Goal: Information Seeking & Learning: Compare options

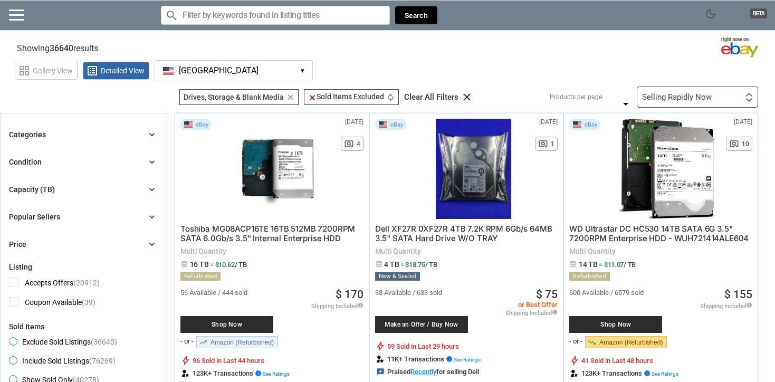
click at [151, 135] on icon "chevron_right" at bounding box center [152, 134] width 11 height 11
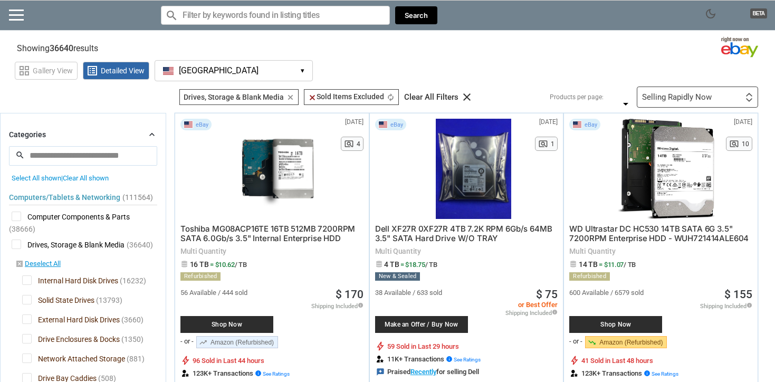
click at [151, 135] on icon "chevron_right" at bounding box center [152, 134] width 11 height 11
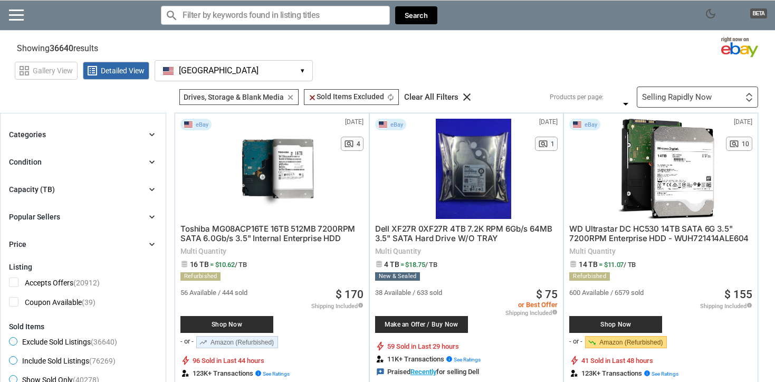
click at [151, 135] on icon "chevron_right" at bounding box center [152, 134] width 11 height 11
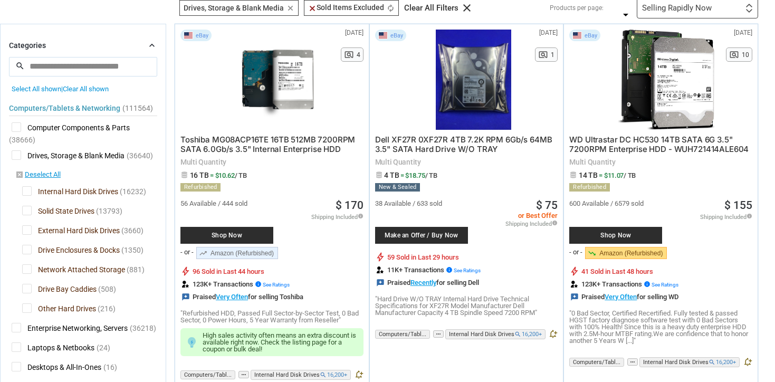
scroll to position [105, 0]
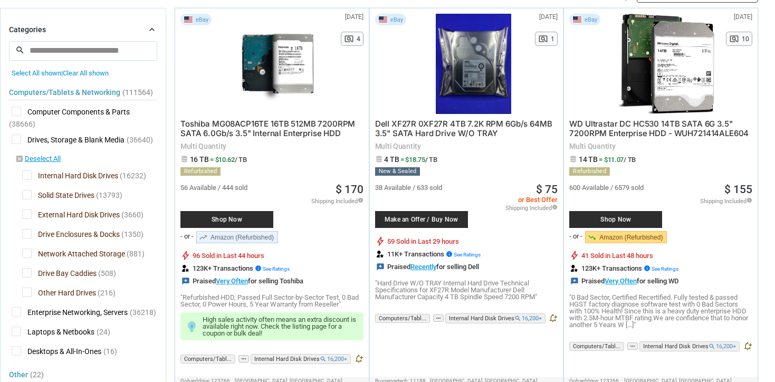
click at [25, 195] on span "Solid State Drives" at bounding box center [58, 196] width 72 height 13
click at [25, 235] on span "Drive Enclosures & Docks" at bounding box center [71, 235] width 98 height 13
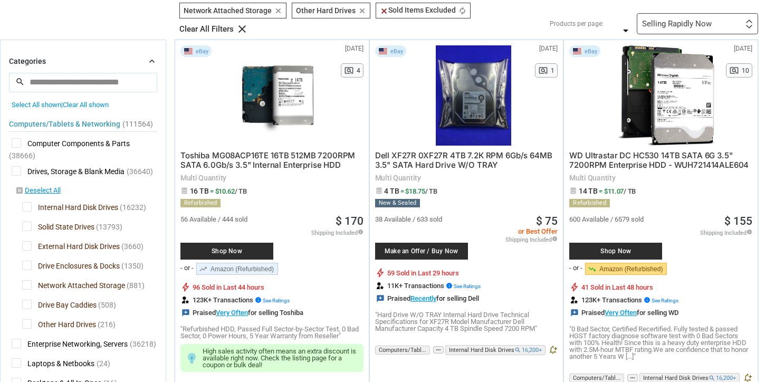
click at [25, 284] on span "Network Attached Storage" at bounding box center [73, 286] width 103 height 13
click at [28, 303] on span "Drive Bay Caddies" at bounding box center [59, 306] width 74 height 13
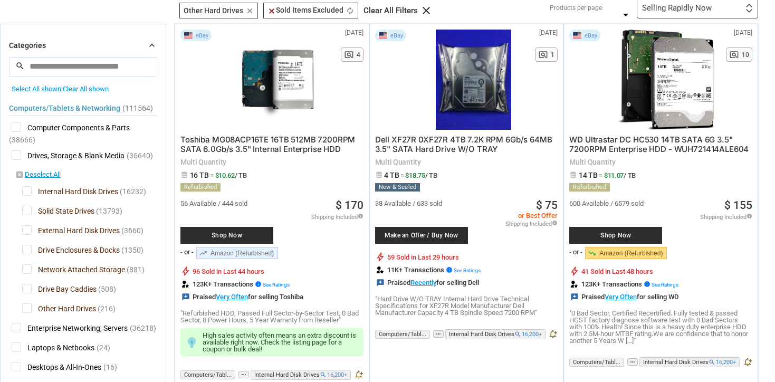
click at [25, 308] on span "Other Hard Drives" at bounding box center [59, 309] width 74 height 13
click at [27, 290] on span "Drive Bay Caddies" at bounding box center [59, 290] width 74 height 13
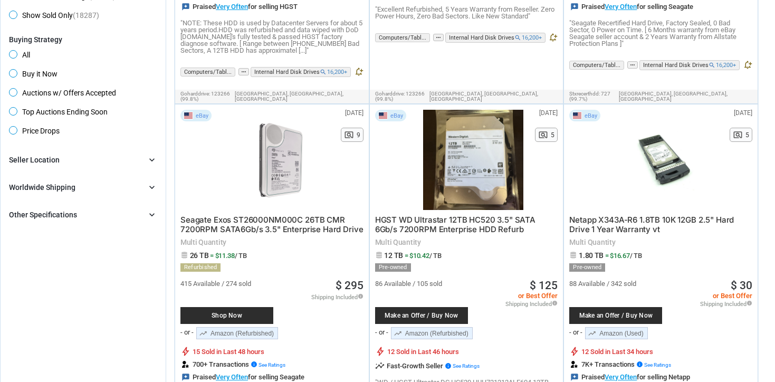
scroll to position [791, 0]
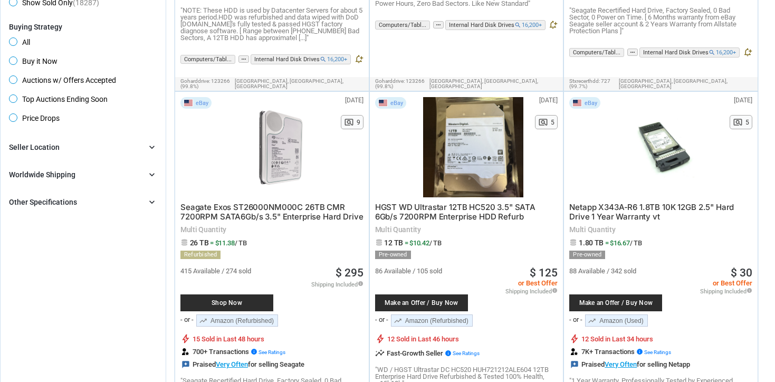
click at [55, 205] on div "Other Specifications" at bounding box center [43, 202] width 68 height 11
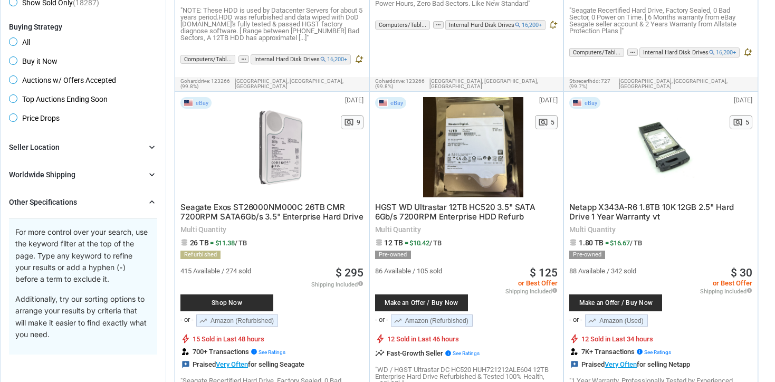
click at [57, 177] on div "Worldwide Shipping" at bounding box center [42, 174] width 66 height 11
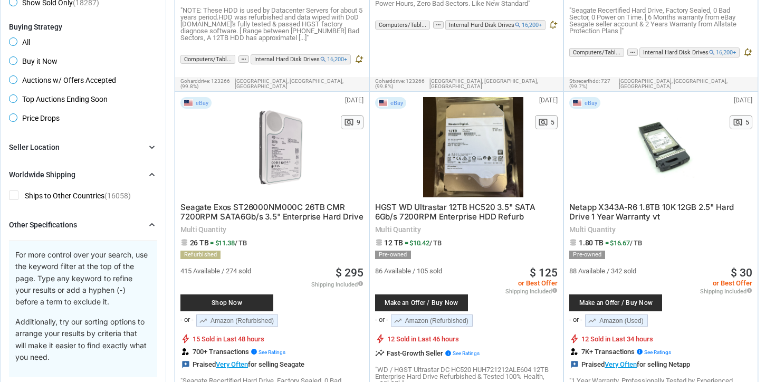
click at [56, 148] on div "Seller Location" at bounding box center [34, 147] width 51 height 11
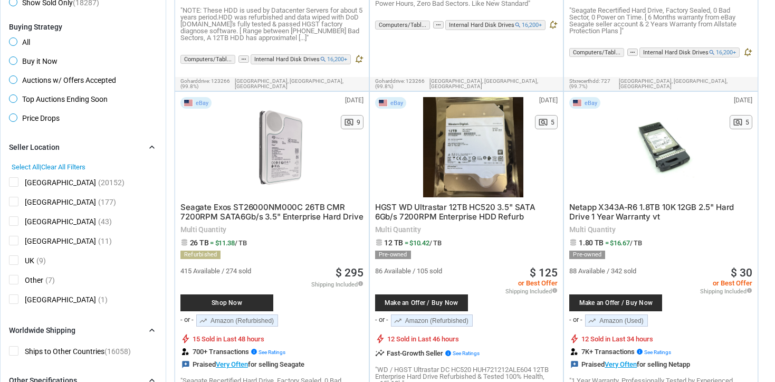
click at [14, 183] on span "[GEOGRAPHIC_DATA]" at bounding box center [52, 183] width 87 height 13
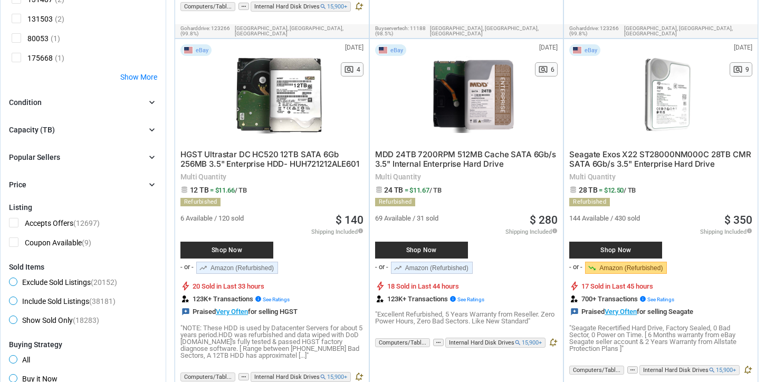
scroll to position [471, 0]
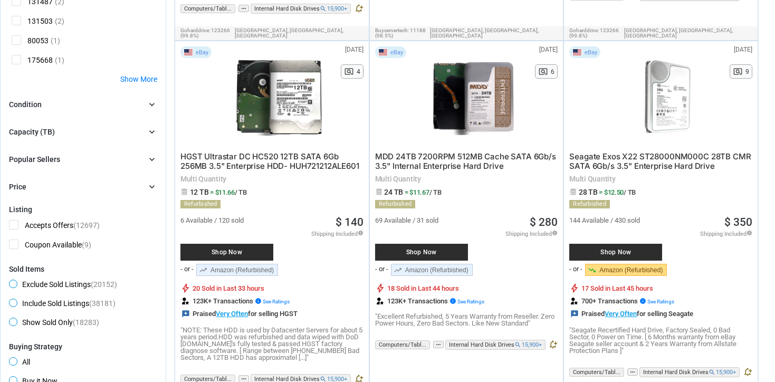
click at [58, 99] on div "Condition chevron_right" at bounding box center [83, 104] width 148 height 13
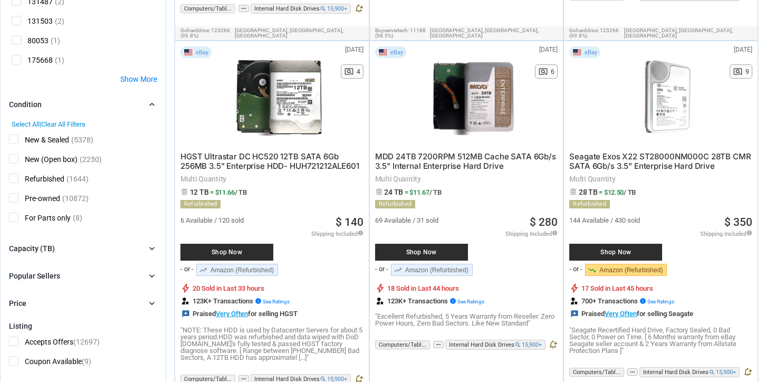
click at [58, 100] on div "Condition chevron_right" at bounding box center [83, 104] width 148 height 13
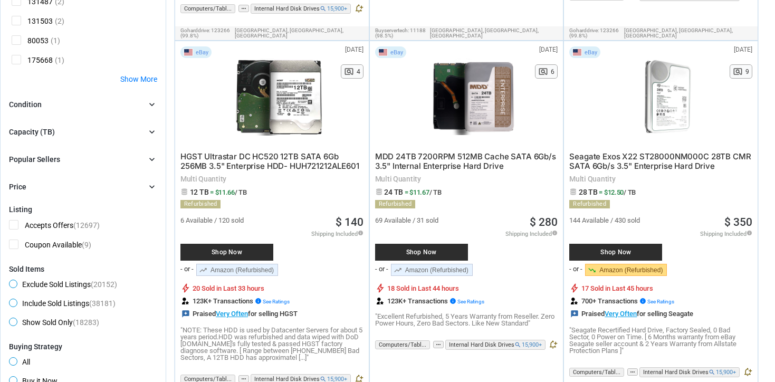
click at [60, 130] on div "Capacity (TB) chevron_right" at bounding box center [83, 132] width 148 height 13
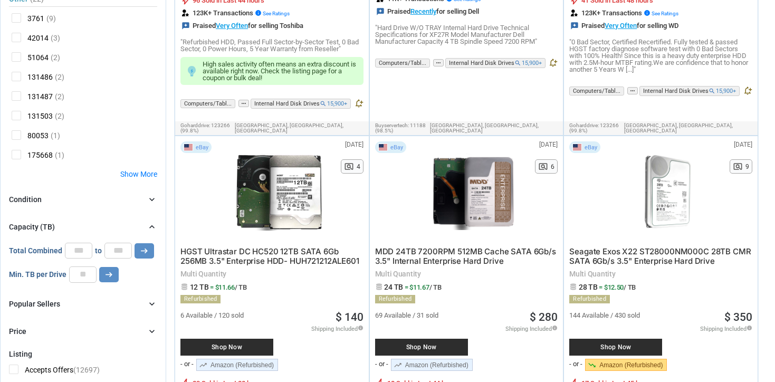
scroll to position [375, 0]
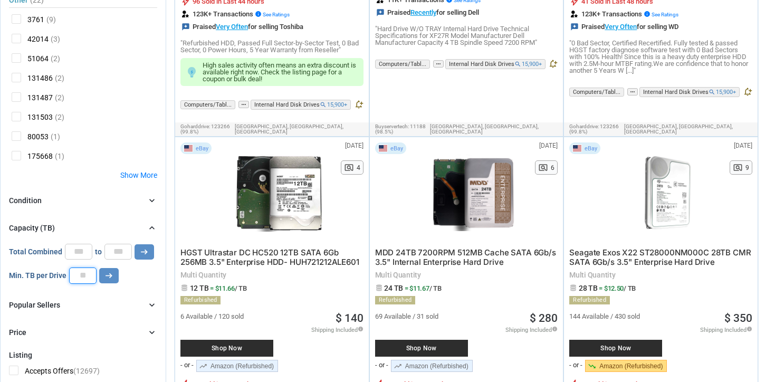
click at [75, 272] on input "number" at bounding box center [82, 276] width 27 height 16
type input "**"
click at [107, 278] on icon "arrow_right_alt" at bounding box center [109, 276] width 10 height 10
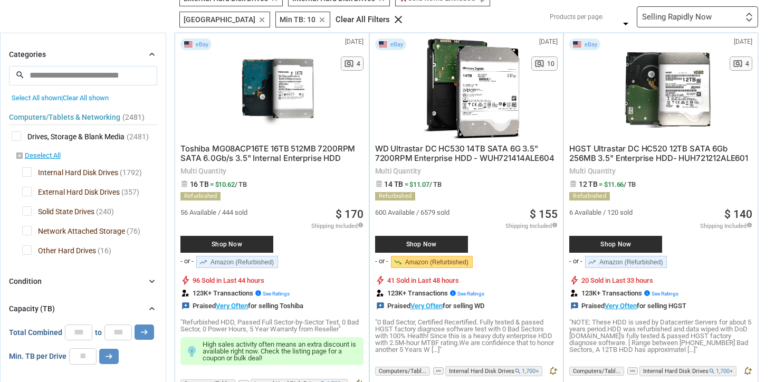
scroll to position [103, 0]
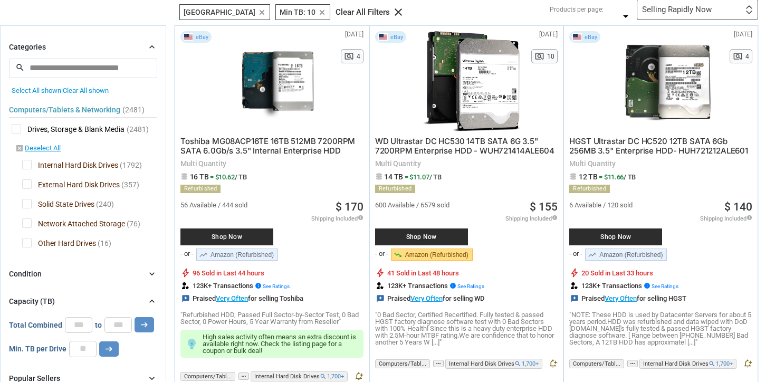
click at [683, 11] on div "Selling Rapidly Now" at bounding box center [677, 10] width 70 height 8
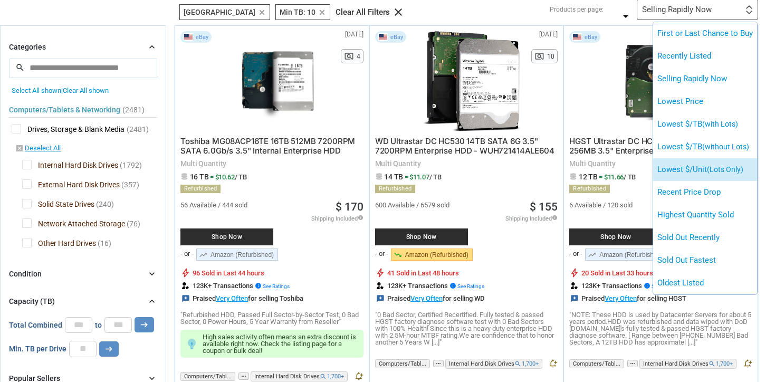
click at [679, 163] on li "Lowest $/Unit (Lots Only)" at bounding box center [705, 169] width 104 height 23
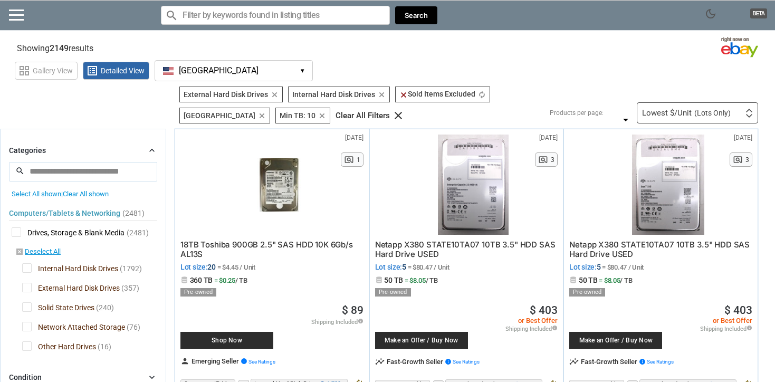
click at [292, 22] on input "Search for models" at bounding box center [275, 15] width 229 height 19
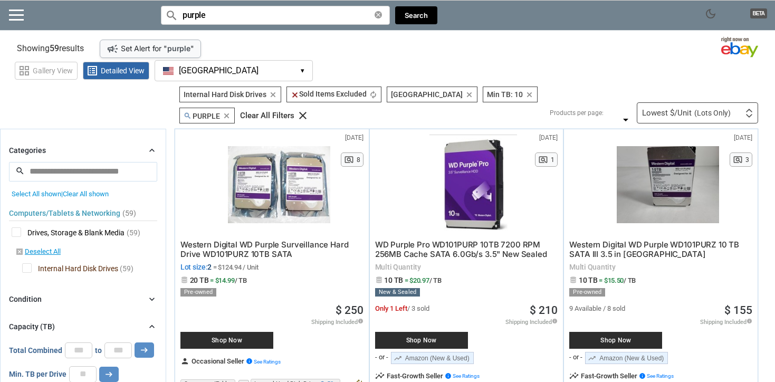
type input "purple"
click at [673, 111] on div "Lowest $/Unit (Lots Only)" at bounding box center [686, 113] width 89 height 8
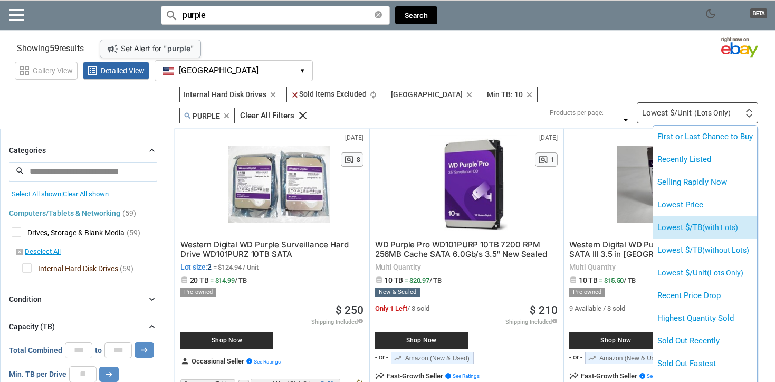
click at [683, 225] on li "Lowest $/TB (with Lots)" at bounding box center [705, 227] width 104 height 23
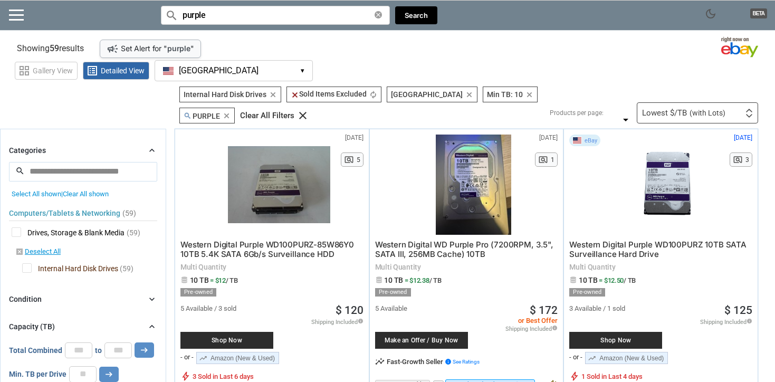
click at [252, 337] on span "Shop Now" at bounding box center [227, 340] width 82 height 6
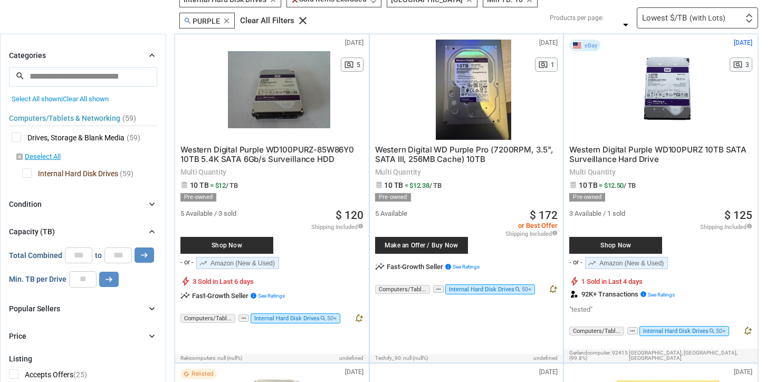
scroll to position [98, 0]
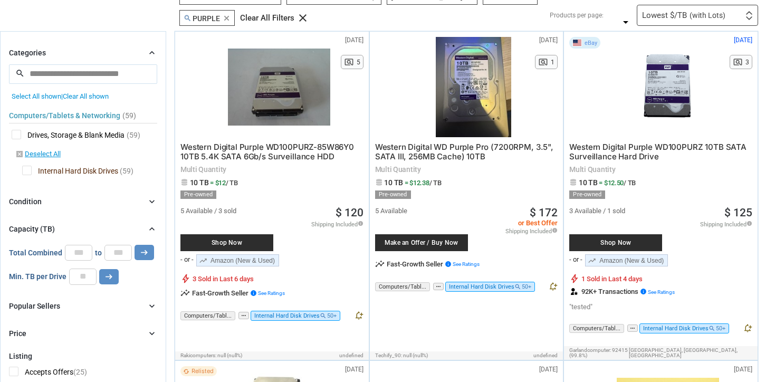
click at [149, 185] on div "Categories chevron_right search close Select All shown | Clear All shown Comput…" at bounding box center [83, 192] width 148 height 293
click at [151, 198] on icon "chevron_right" at bounding box center [152, 201] width 11 height 11
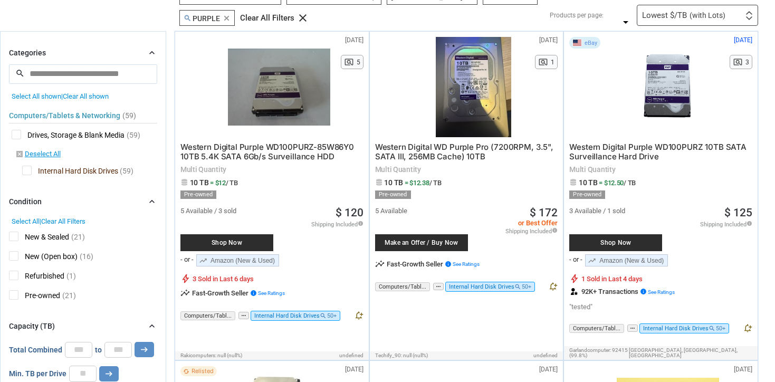
click at [14, 232] on span "New & Sealed" at bounding box center [39, 238] width 60 height 13
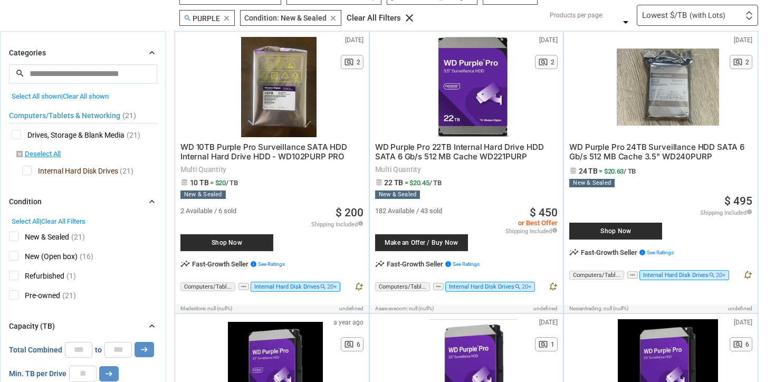
click at [682, 14] on div "Lowest $/TB (with Lots)" at bounding box center [683, 16] width 83 height 8
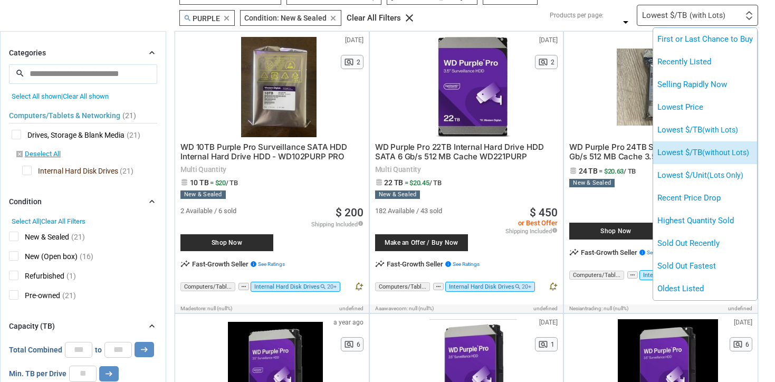
drag, startPoint x: 692, startPoint y: 139, endPoint x: 687, endPoint y: 152, distance: 14.2
click at [687, 152] on ul "First or Last Chance to Buy Recently Listed Selling Rapidly Now Lowest Price Lo…" at bounding box center [705, 164] width 104 height 272
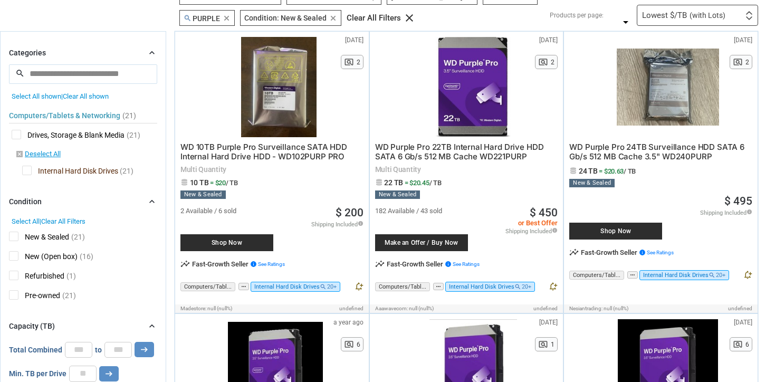
click at [691, 14] on span "(with Lots)" at bounding box center [708, 15] width 36 height 7
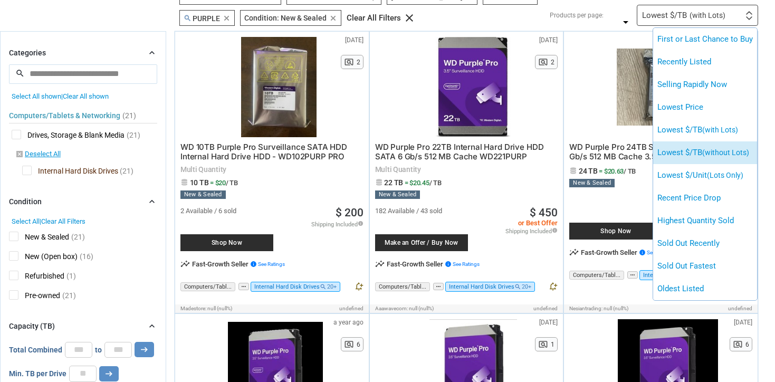
click at [699, 154] on li "Lowest $/TB (without Lots)" at bounding box center [705, 152] width 104 height 23
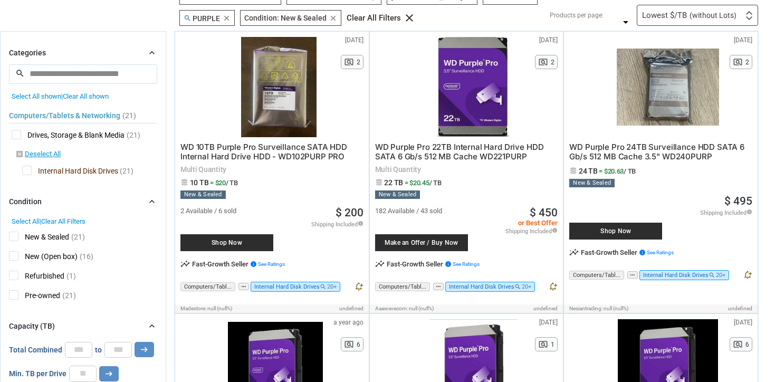
click at [688, 14] on div "Lowest $/TB (without Lots)" at bounding box center [689, 16] width 94 height 8
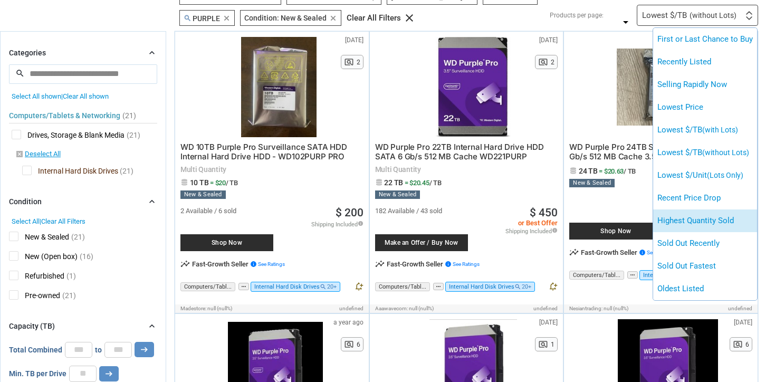
click at [692, 215] on li "Highest Quantity Sold" at bounding box center [705, 220] width 104 height 23
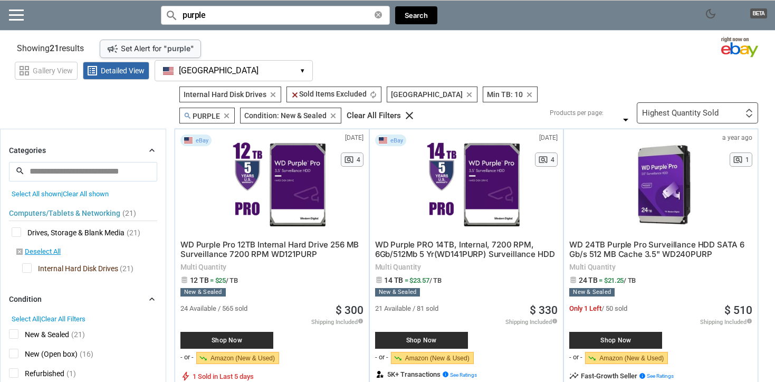
click at [701, 117] on div "Highest Quantity Sold" at bounding box center [680, 113] width 77 height 8
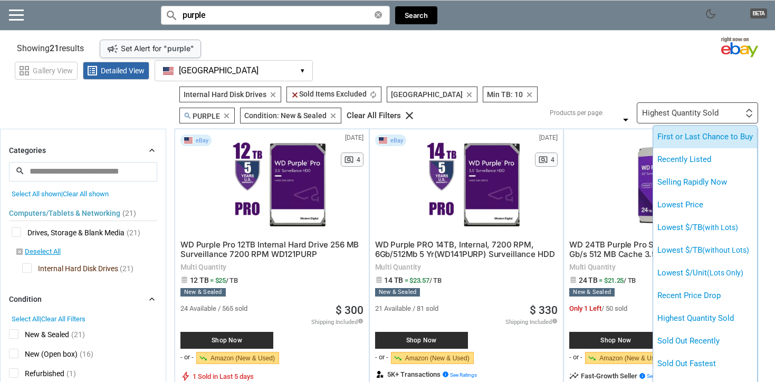
click at [712, 136] on li "First or Last Chance to Buy" at bounding box center [705, 137] width 104 height 23
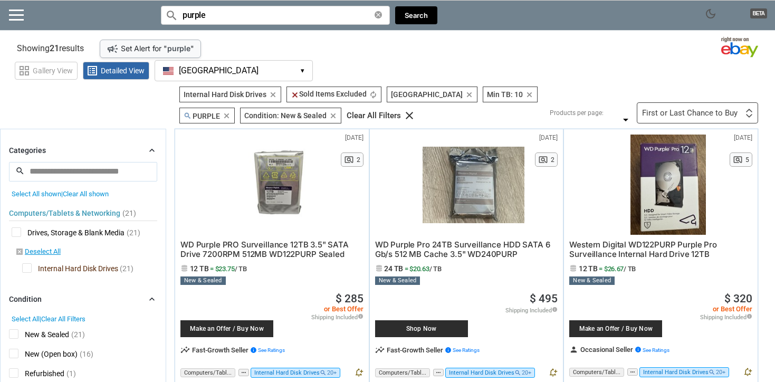
click at [709, 110] on div "First or Last Chance to Buy" at bounding box center [690, 113] width 96 height 8
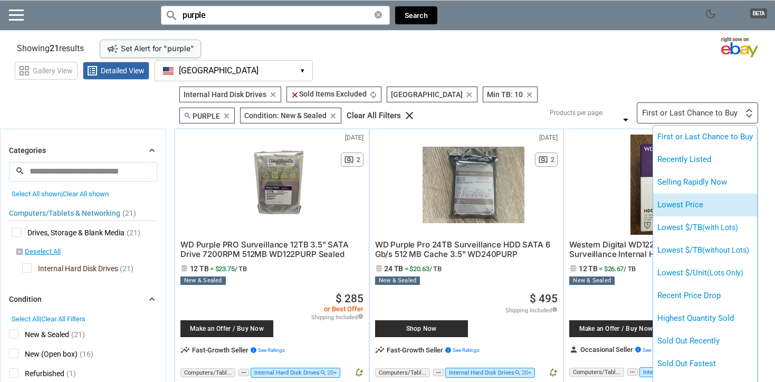
click at [712, 211] on li "Lowest Price" at bounding box center [705, 205] width 104 height 23
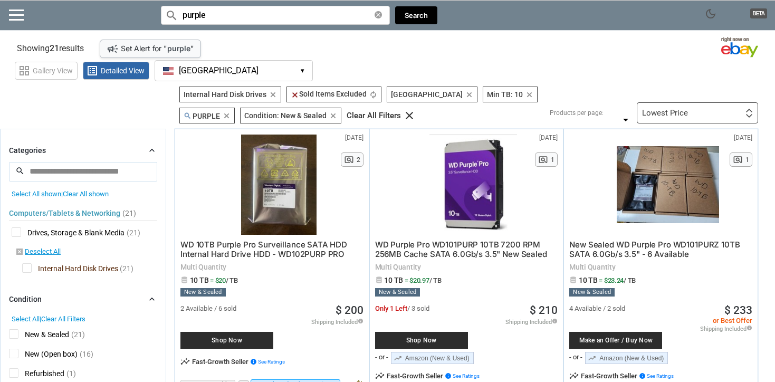
click at [697, 114] on div "Lowest Price First or Last Chance to Buy Recently Listed Selling Rapidly Now Lo…" at bounding box center [697, 112] width 121 height 21
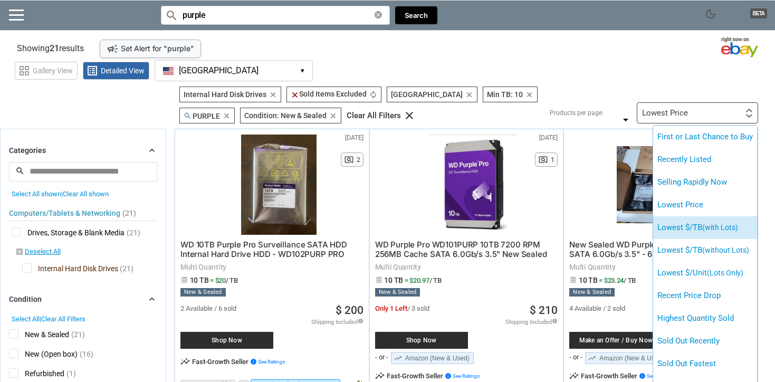
click at [710, 231] on span "(with Lots)" at bounding box center [720, 227] width 36 height 8
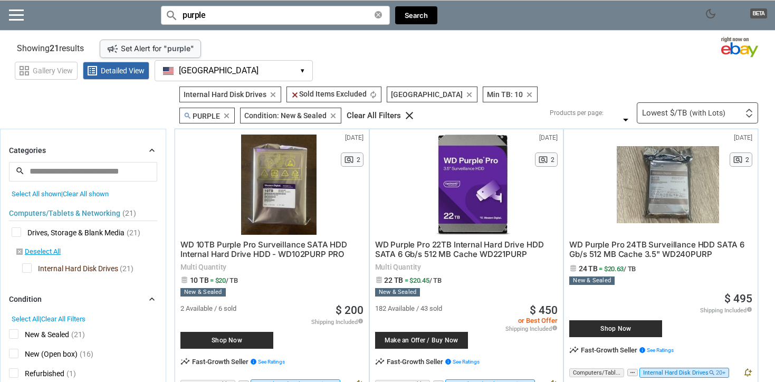
click at [717, 114] on span "(with Lots)" at bounding box center [708, 112] width 36 height 7
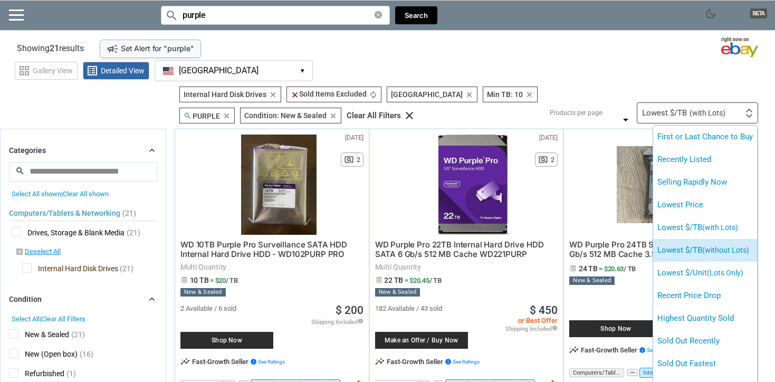
click at [719, 244] on li "Lowest $/TB (without Lots)" at bounding box center [705, 250] width 104 height 23
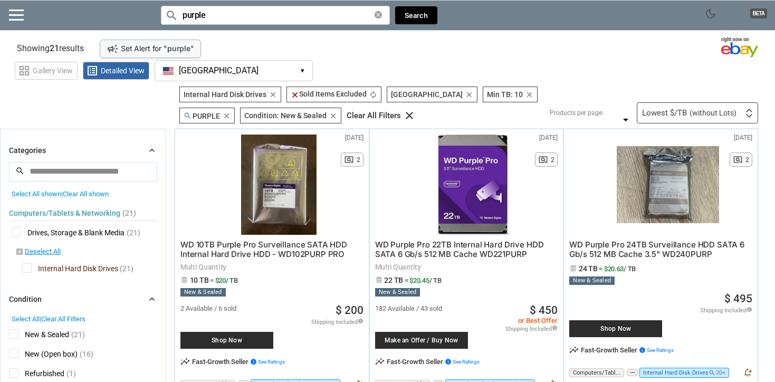
click at [707, 111] on span "(without Lots)" at bounding box center [713, 112] width 47 height 7
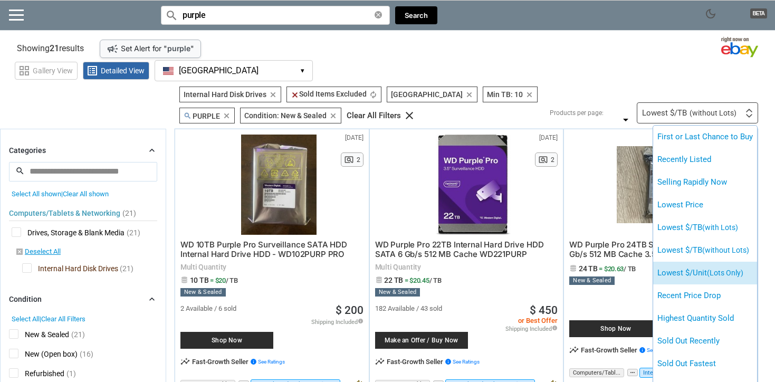
click at [716, 269] on span "(Lots Only)" at bounding box center [725, 273] width 36 height 8
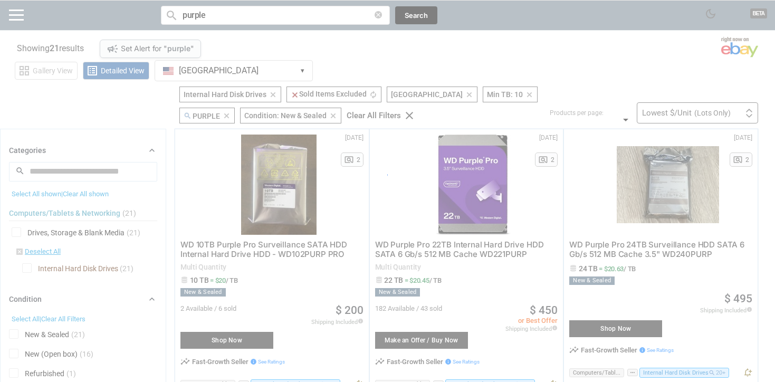
click at [695, 111] on div at bounding box center [387, 191] width 775 height 382
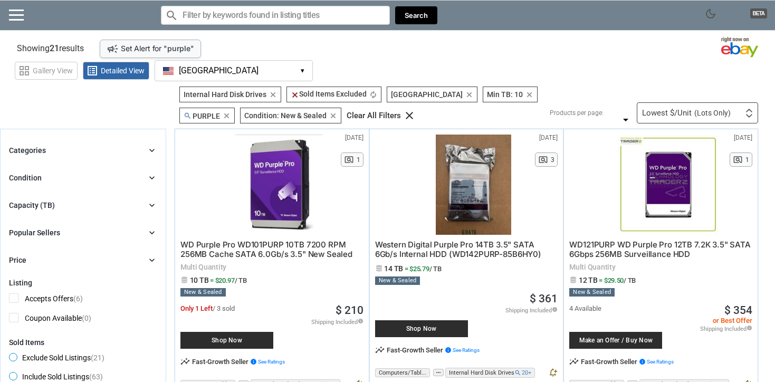
click at [666, 111] on div "Lowest $/Unit (Lots Only)" at bounding box center [686, 113] width 89 height 8
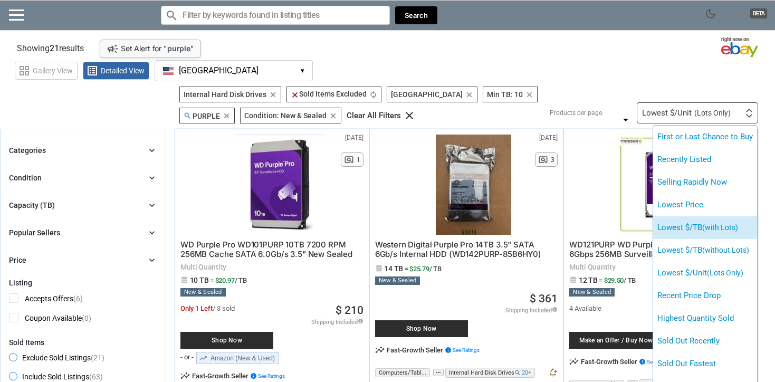
click at [680, 225] on li "Lowest $/TB (with Lots)" at bounding box center [705, 227] width 104 height 23
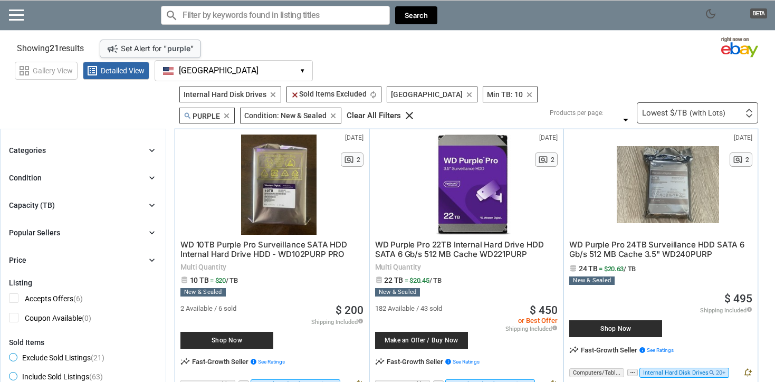
click at [293, 247] on span "WD 10TB Purple Pro Surveillance SATA HDD Internal Hard Drive HDD - WD102PURP PRO" at bounding box center [263, 250] width 167 height 20
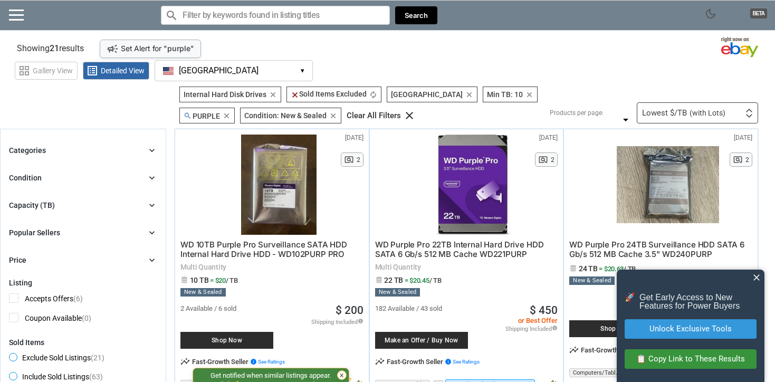
click at [755, 278] on span "close" at bounding box center [756, 277] width 11 height 11
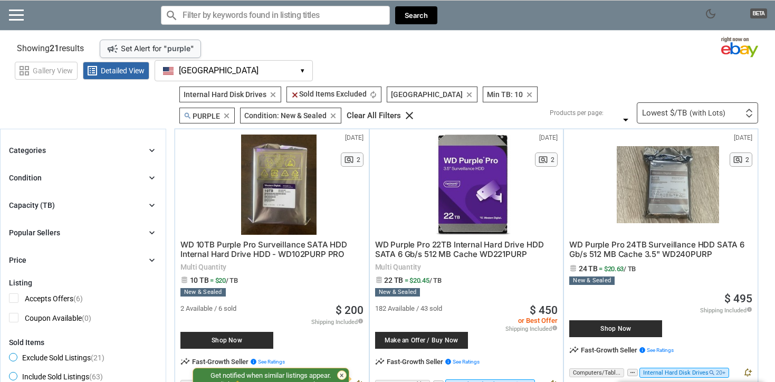
click at [329, 116] on icon "clear" at bounding box center [333, 116] width 8 height 8
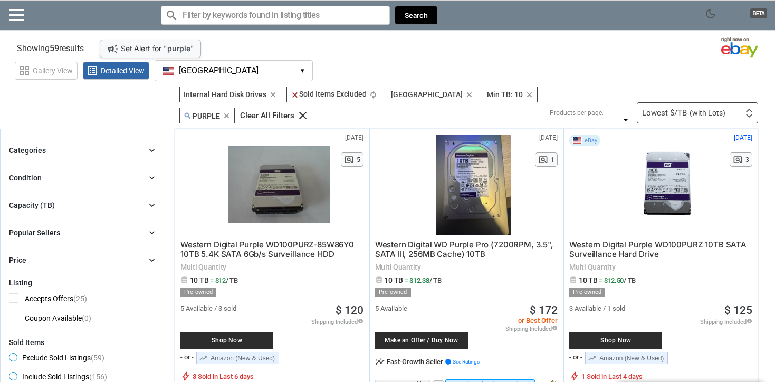
click at [426, 240] on span "Western Digital WD Purple Pro (7200RPM, 3.5", SATA III, 256MB Cache) 10TB" at bounding box center [464, 250] width 178 height 20
click at [614, 241] on span "Western Digital Purple WD100PURZ 10TB SATA Surveillance Hard Drive" at bounding box center [657, 250] width 177 height 20
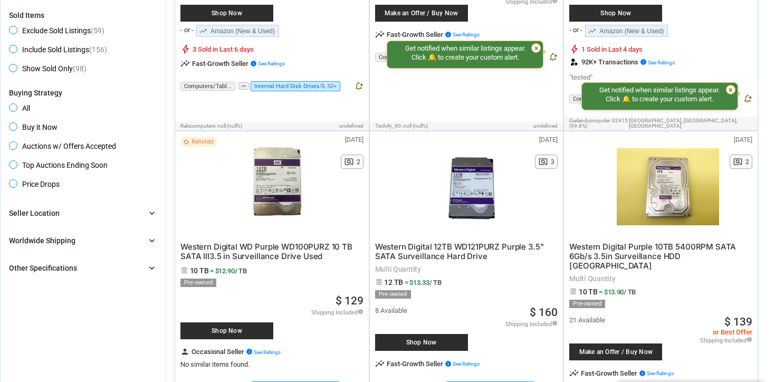
scroll to position [332, 0]
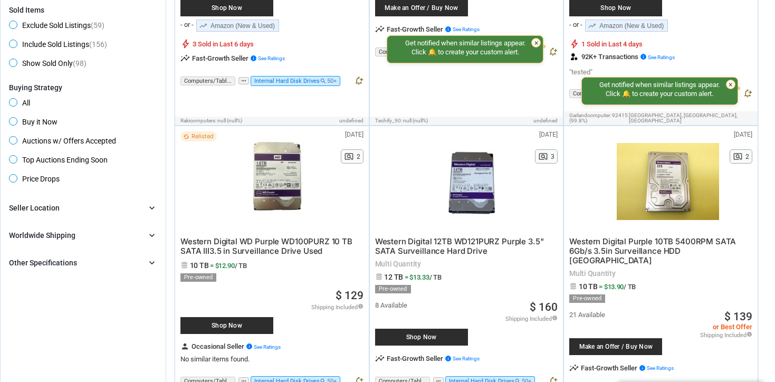
click at [308, 236] on span "Western Digital WD Purple WD100PURZ 10 TB SATA III3.5 in Surveillance Drive Used" at bounding box center [266, 246] width 172 height 20
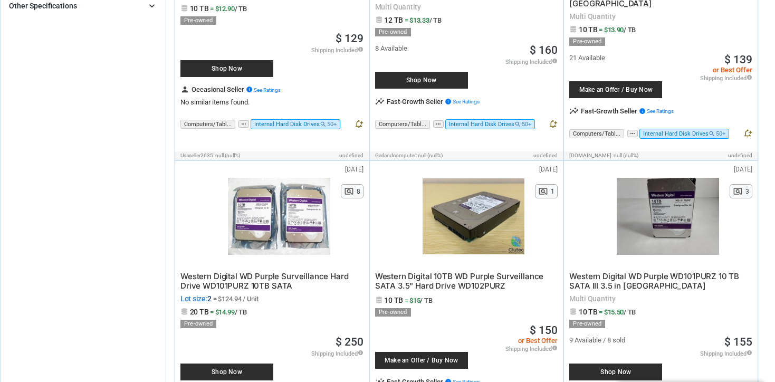
scroll to position [590, 0]
